Goal: Check status: Check status

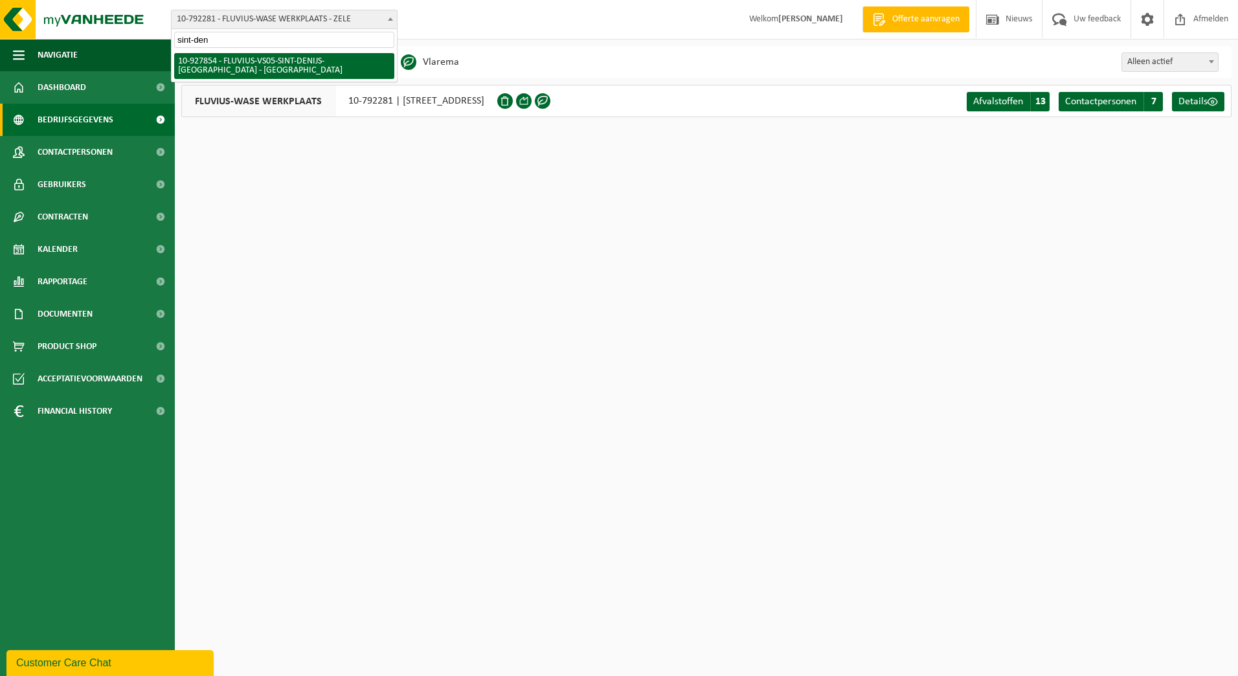
type input "sint-den"
select select "133075"
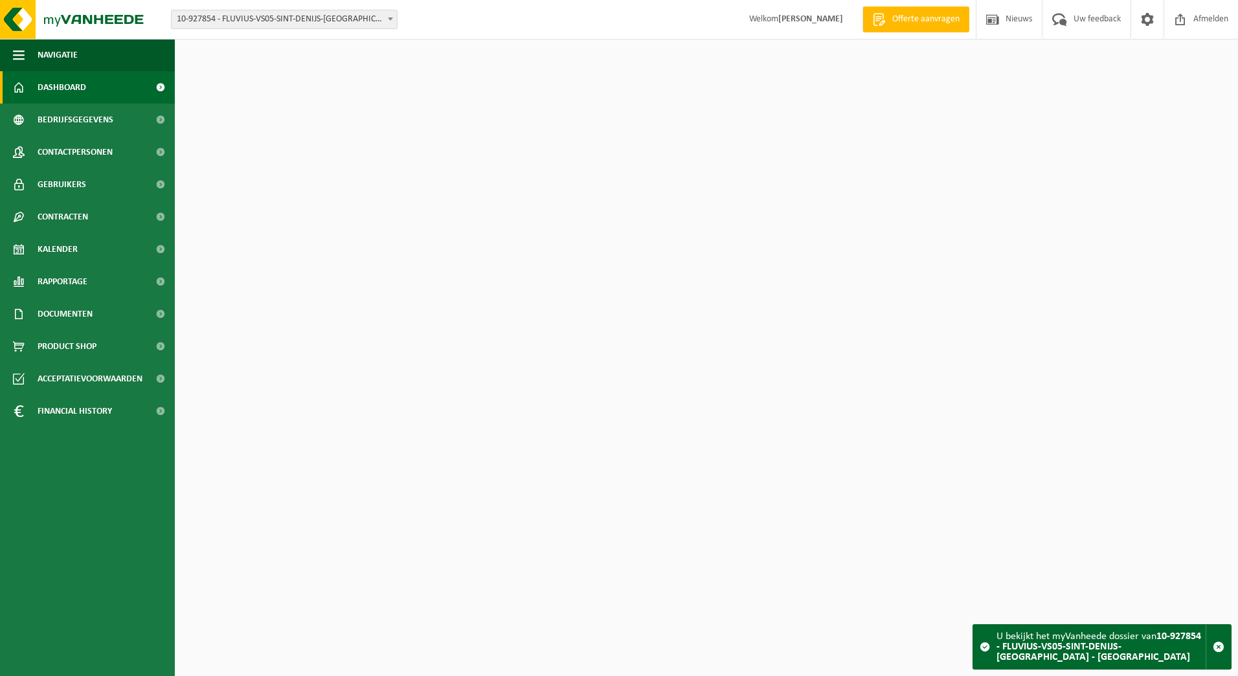
click at [62, 248] on span "Kalender" at bounding box center [58, 249] width 40 height 32
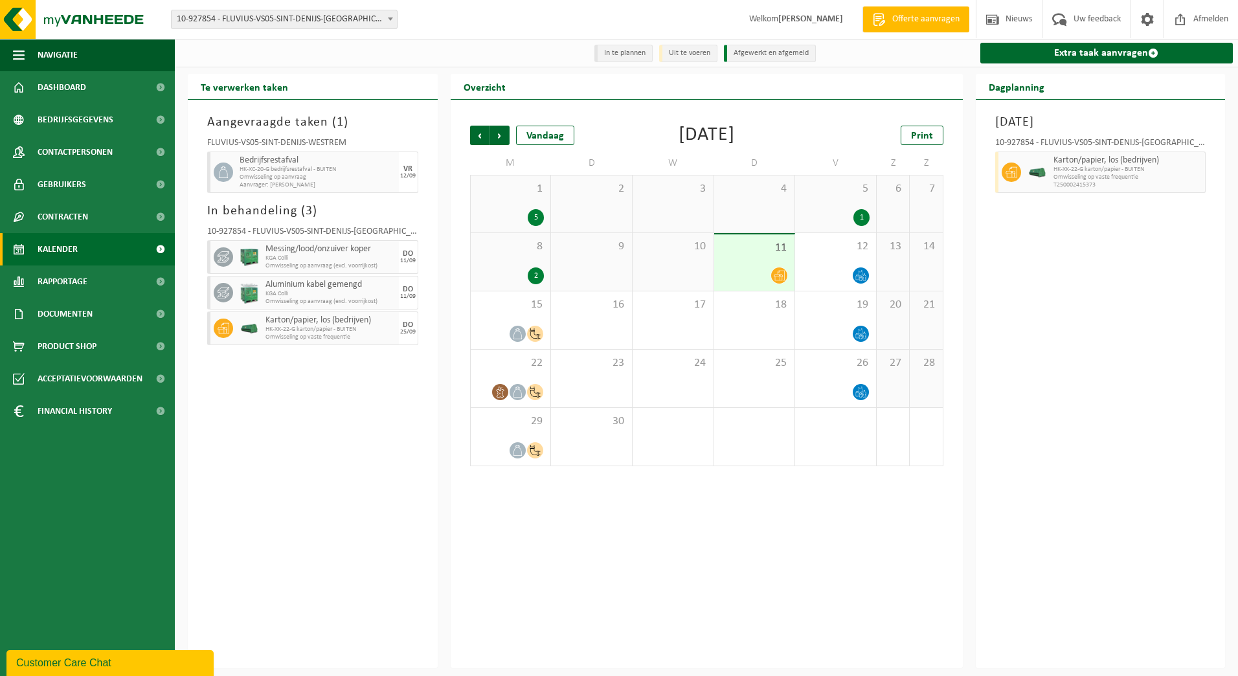
click at [791, 260] on div "11" at bounding box center [754, 262] width 81 height 56
click at [818, 258] on div "12" at bounding box center [835, 262] width 81 height 58
click at [523, 266] on div "8 2" at bounding box center [511, 262] width 80 height 58
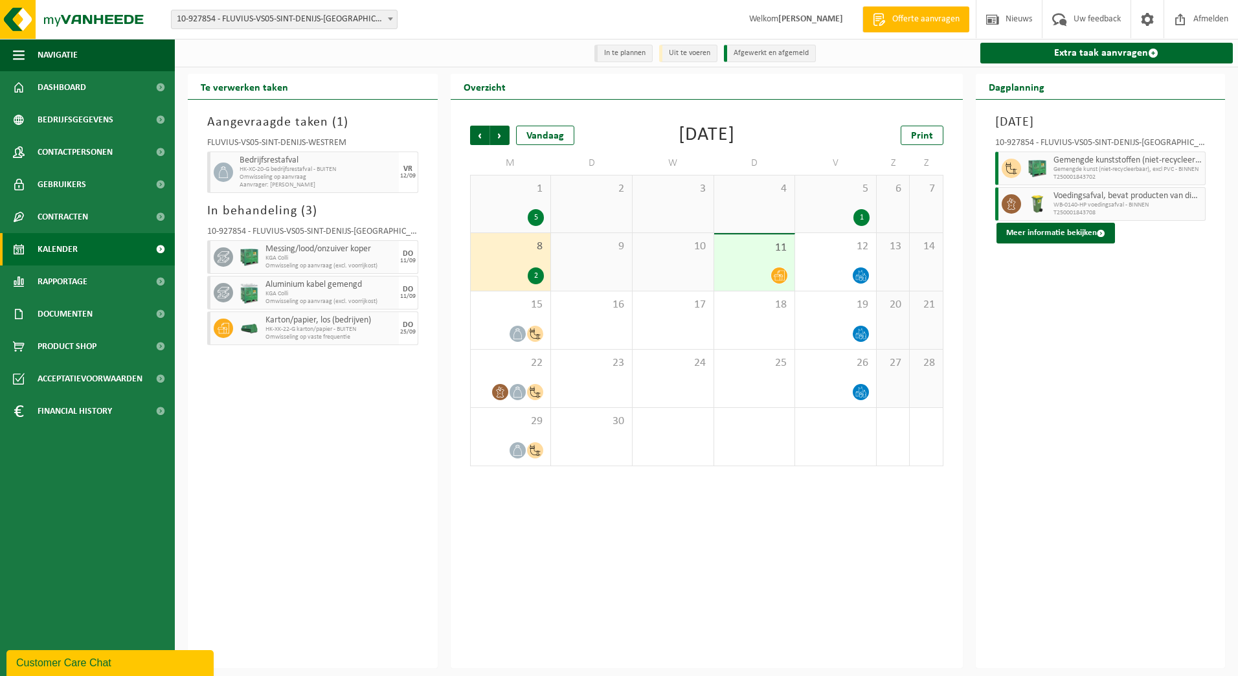
click at [515, 212] on div "5" at bounding box center [510, 217] width 67 height 17
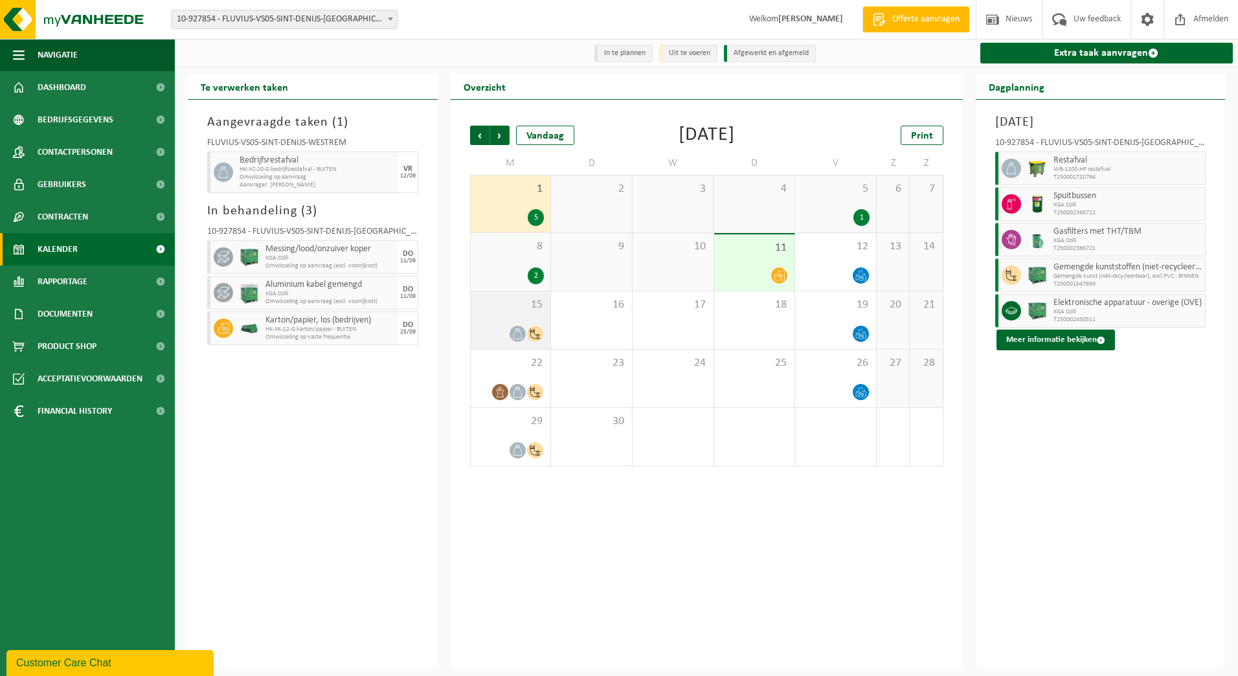
click at [511, 321] on div "15" at bounding box center [511, 320] width 80 height 58
